Goal: Register for event/course

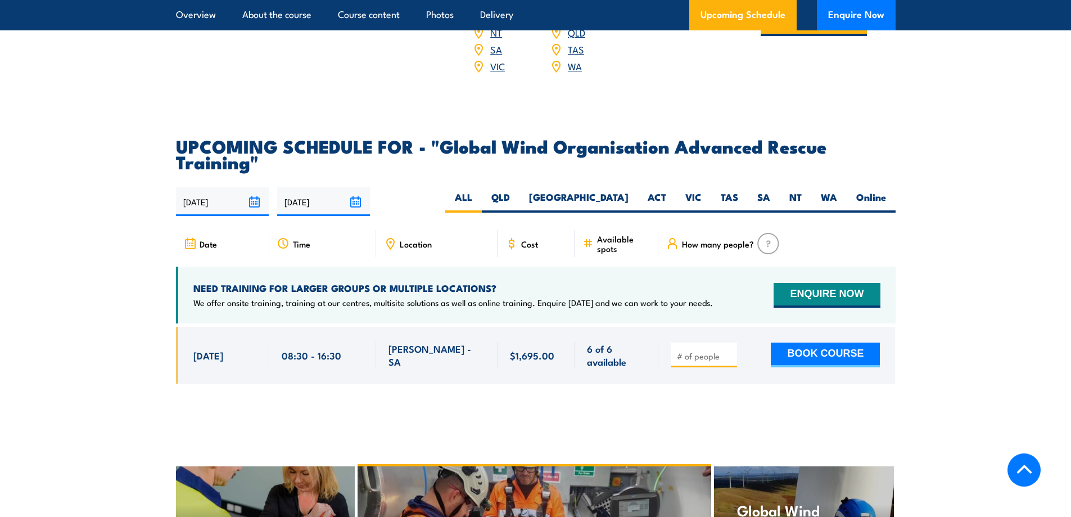
scroll to position [2024, 0]
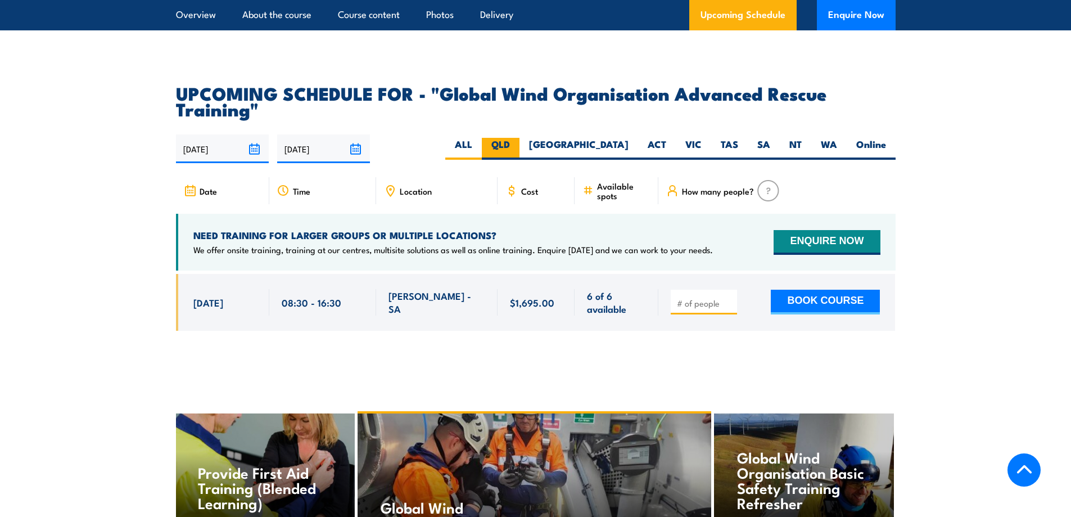
click at [519, 139] on label "QLD" at bounding box center [501, 149] width 38 height 22
click at [517, 139] on input "QLD" at bounding box center [513, 141] width 7 height 7
radio input "true"
click at [610, 138] on label "[GEOGRAPHIC_DATA]" at bounding box center [578, 149] width 119 height 22
click at [628, 138] on input "[GEOGRAPHIC_DATA]" at bounding box center [631, 141] width 7 height 7
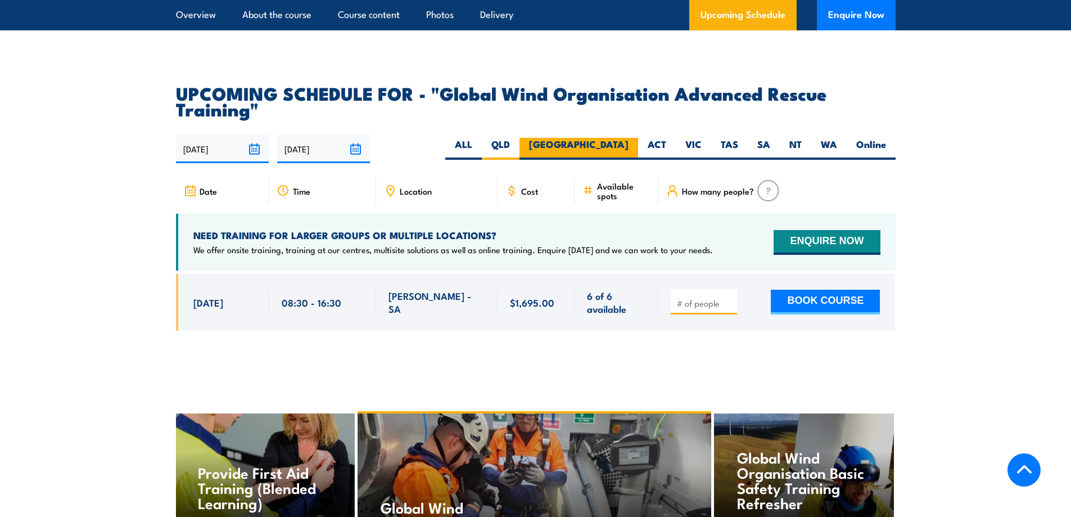
radio input "true"
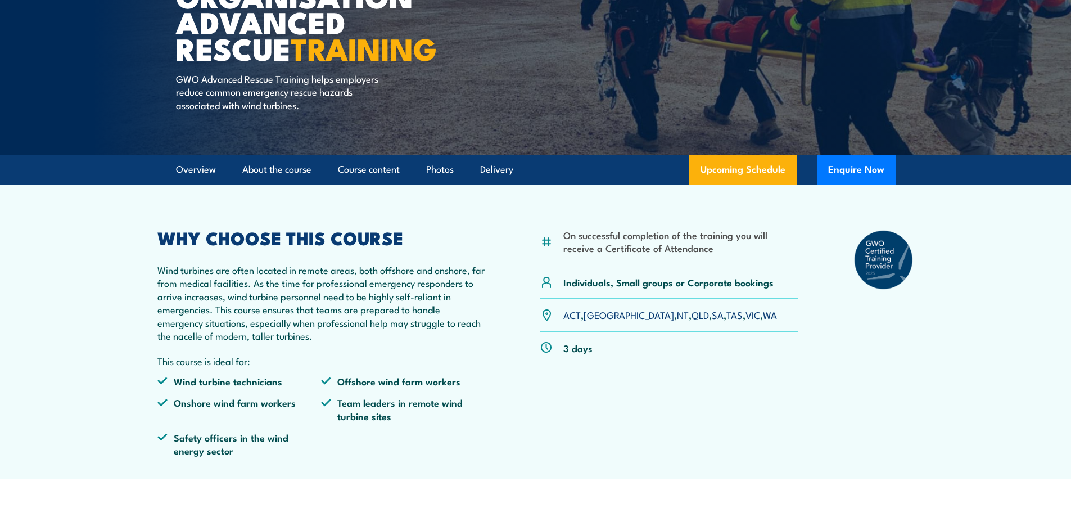
scroll to position [169, 0]
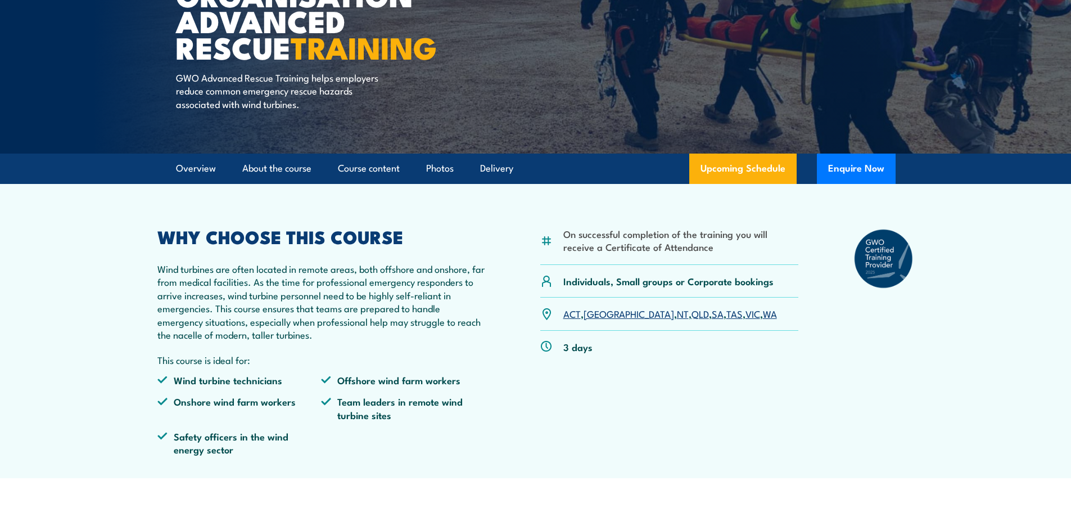
click at [592, 315] on link "[GEOGRAPHIC_DATA]" at bounding box center [628, 312] width 90 height 13
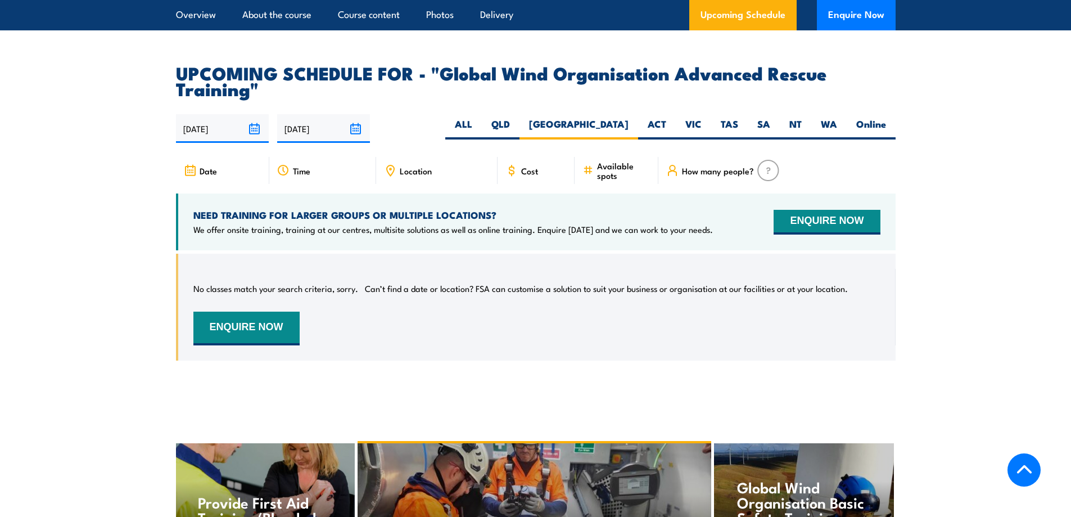
scroll to position [2103, 0]
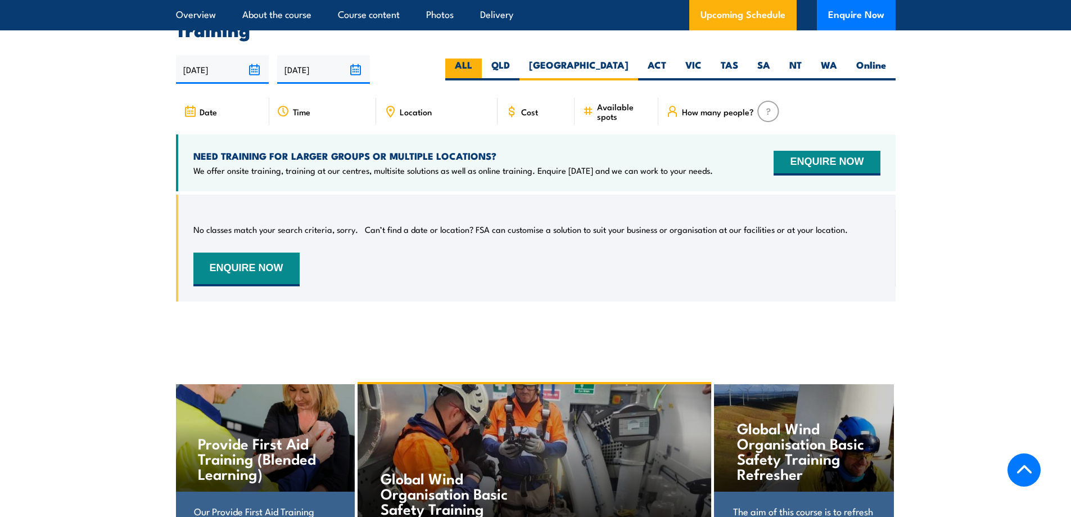
click at [482, 60] on label "ALL" at bounding box center [463, 69] width 37 height 22
click at [479, 60] on input "ALL" at bounding box center [475, 61] width 7 height 7
radio input "true"
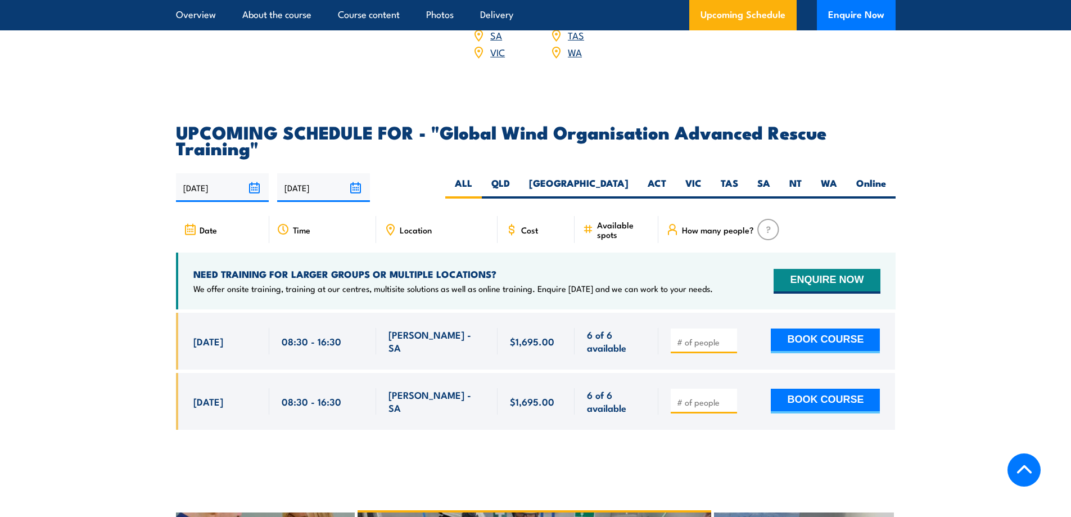
scroll to position [2103, 0]
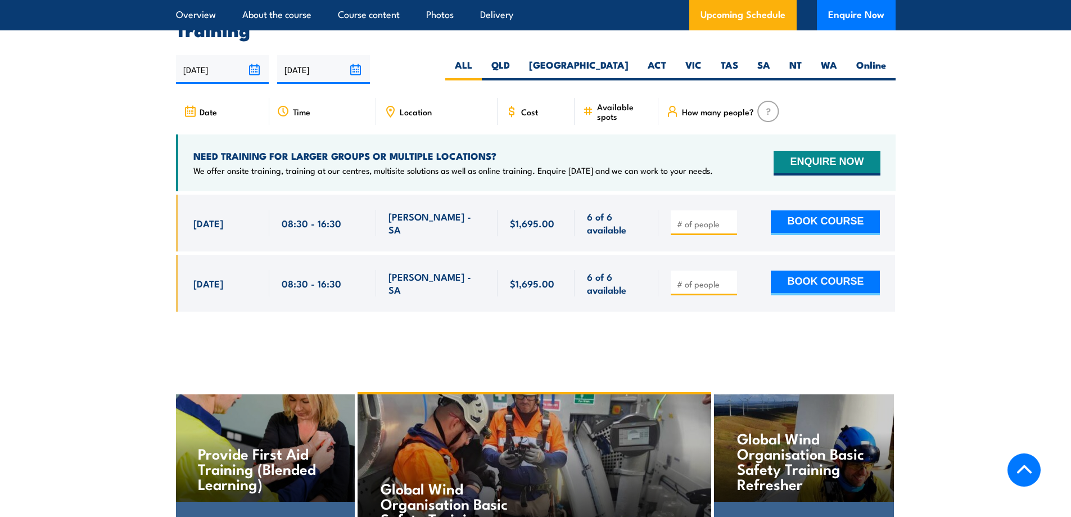
click at [966, 160] on section "UPCOMING SCHEDULE FOR - "Global Wind Organisation Advanced Rescue Training" 12/…" at bounding box center [535, 167] width 1071 height 323
